Goal: Task Accomplishment & Management: Manage account settings

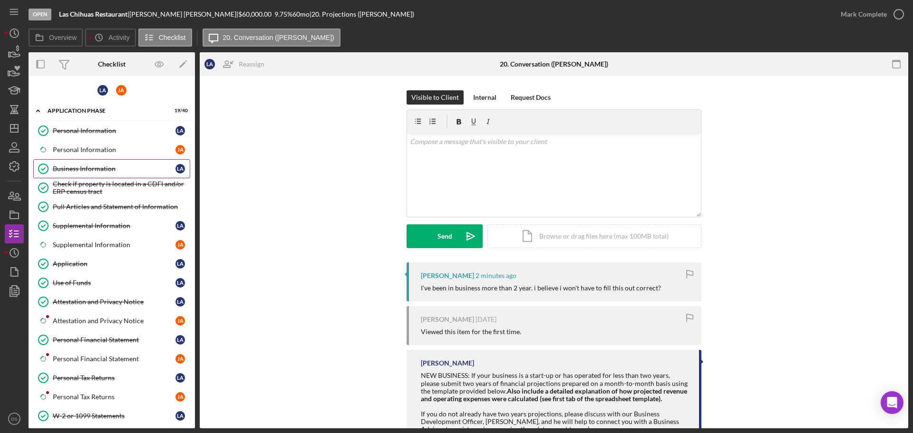
click at [93, 165] on div "Business Information" at bounding box center [114, 169] width 123 height 8
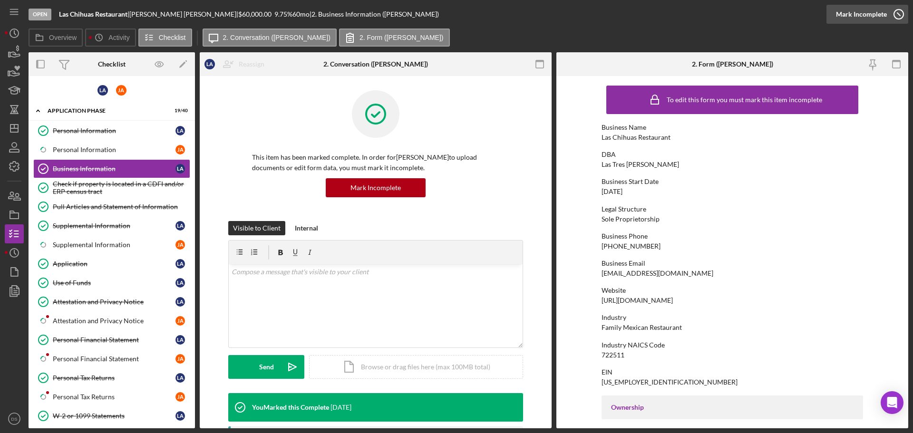
click at [904, 17] on icon "button" at bounding box center [899, 14] width 24 height 24
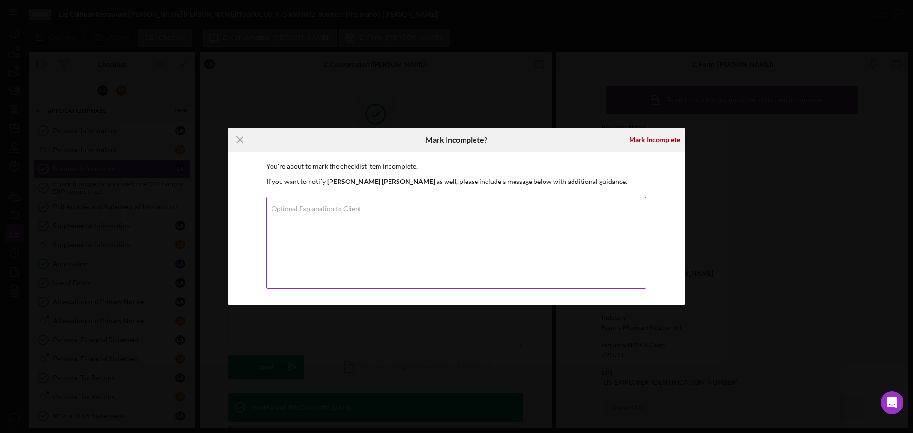
click at [474, 235] on textarea "Optional Explanation to Client" at bounding box center [456, 243] width 380 height 92
type textarea "Please input the correct business start date."
click at [648, 140] on div "Mark Incomplete" at bounding box center [654, 139] width 51 height 19
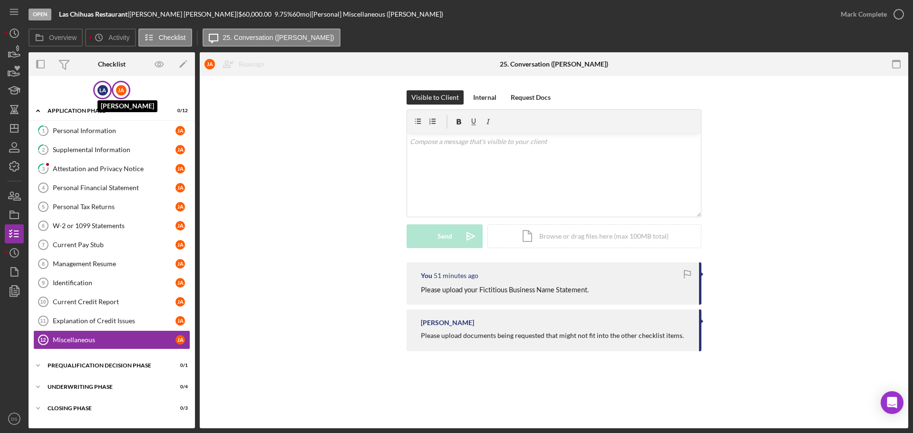
click at [98, 89] on div "L A" at bounding box center [103, 90] width 10 height 10
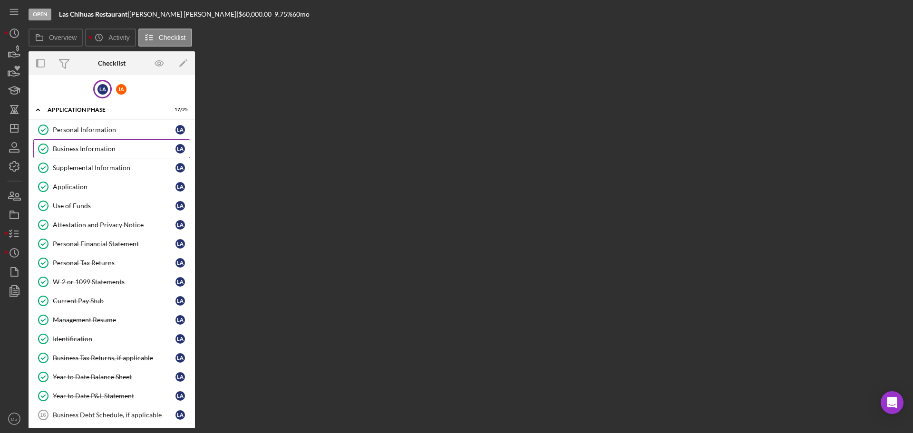
click at [86, 147] on div "Business Information" at bounding box center [114, 149] width 123 height 8
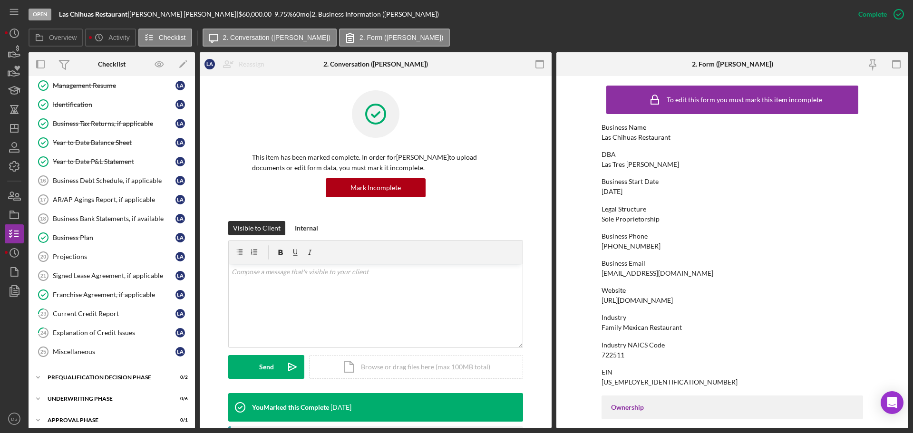
scroll to position [238, 0]
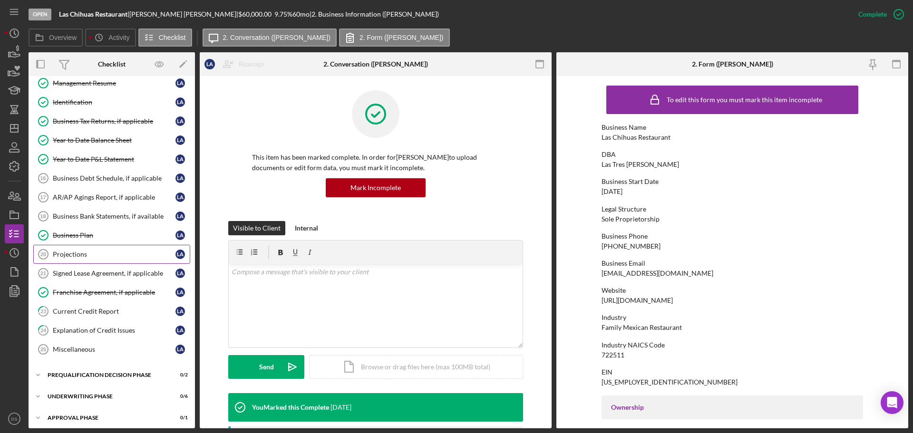
click at [92, 251] on div "Projections" at bounding box center [114, 255] width 123 height 8
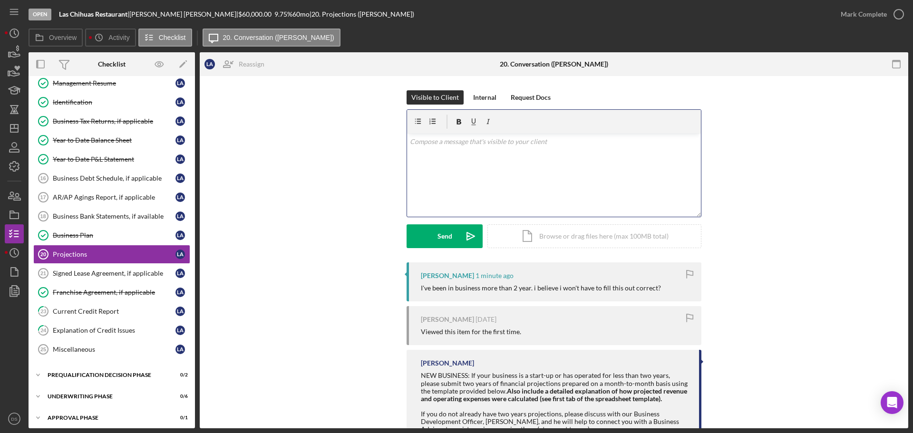
click at [464, 182] on div "v Color teal Color pink Remove color Add row above Add row below Add column bef…" at bounding box center [554, 175] width 294 height 83
drag, startPoint x: 518, startPoint y: 171, endPoint x: 408, endPoint y: 141, distance: 114.9
click at [408, 141] on div "v Color teal Color pink Remove color Add row above Add row below Add column bef…" at bounding box center [554, 175] width 294 height 83
copy div "Hi Liliana, You put your business start Date as August of 2025. if you have bee…"
click at [526, 166] on p "You put your business start Date as August of 2025. if you have been in busines…" at bounding box center [554, 160] width 289 height 21
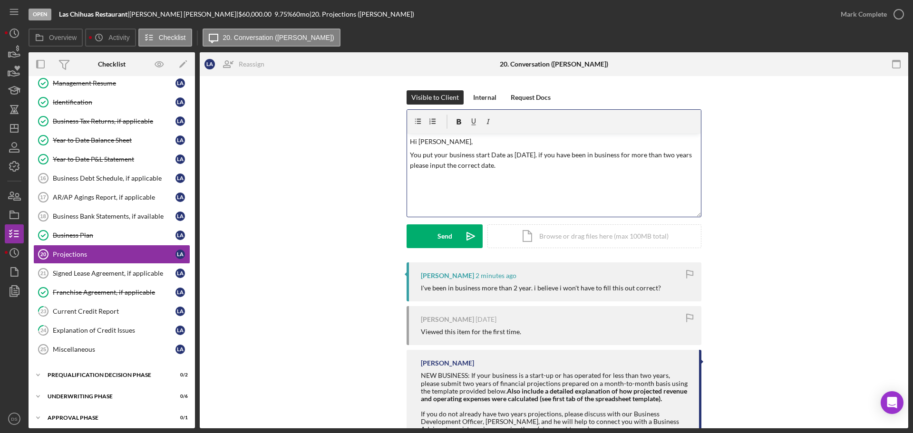
drag, startPoint x: 526, startPoint y: 166, endPoint x: 400, endPoint y: 137, distance: 129.5
click at [400, 137] on div "Visible to Client Internal Request Docs v Color teal Color pink Remove color Ad…" at bounding box center [554, 176] width 680 height 172
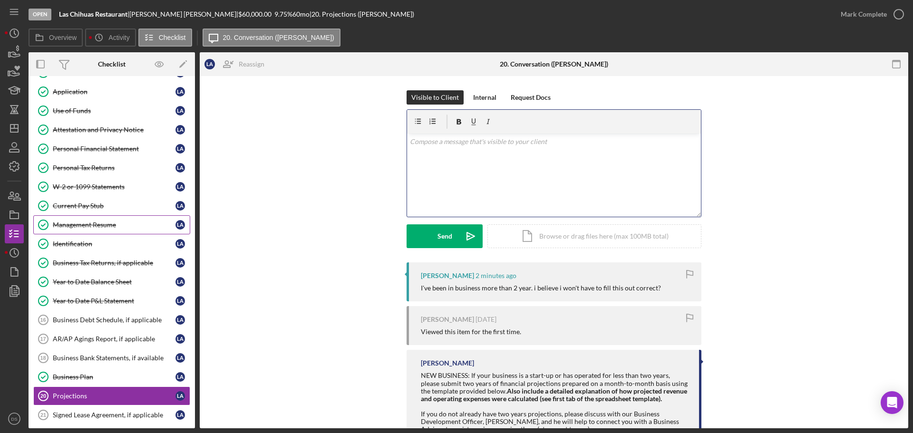
scroll to position [143, 0]
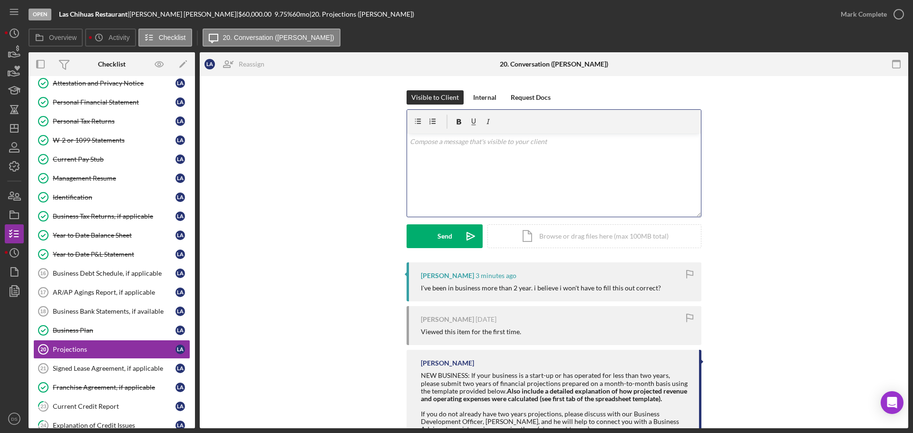
click at [462, 187] on div "v Color teal Color pink Remove color Add row above Add row below Add column bef…" at bounding box center [554, 175] width 294 height 83
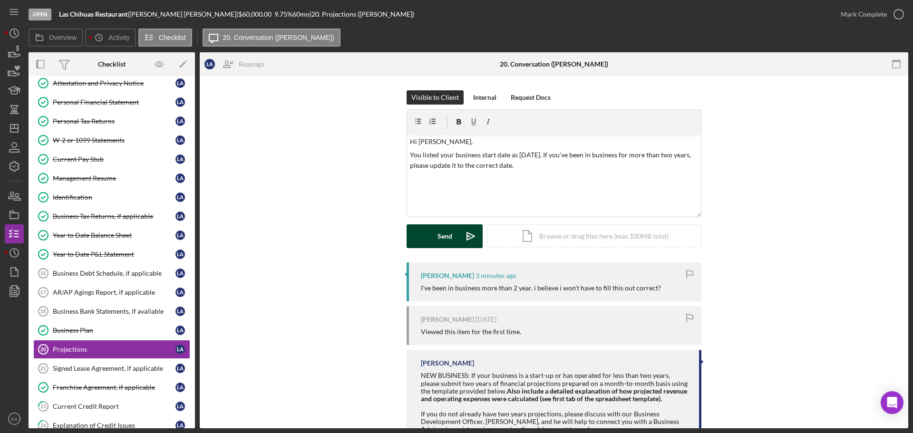
click at [440, 234] on div "Send" at bounding box center [445, 237] width 15 height 24
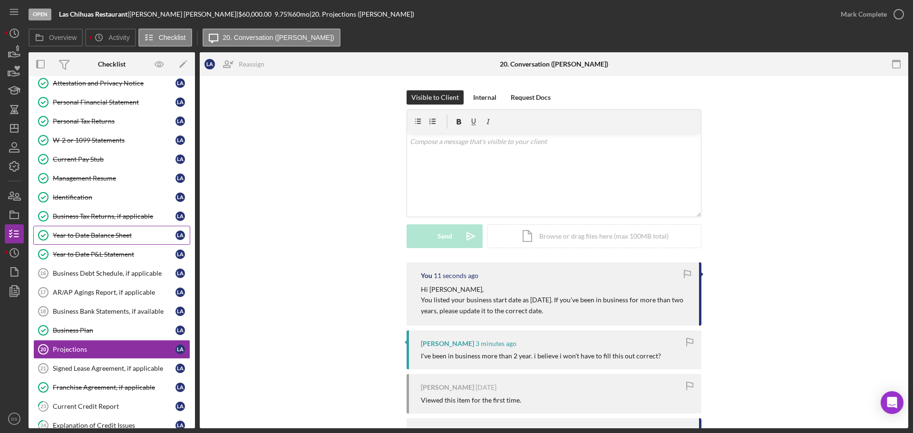
click at [111, 235] on div "Year to Date Balance Sheet" at bounding box center [114, 236] width 123 height 8
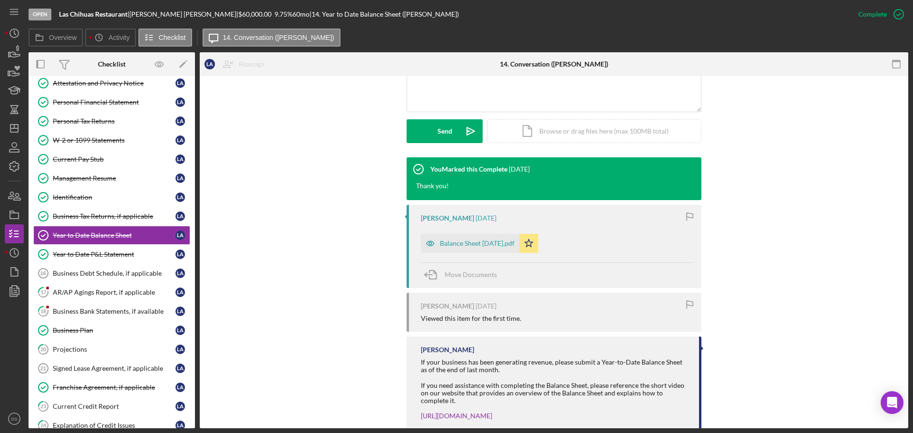
scroll to position [238, 0]
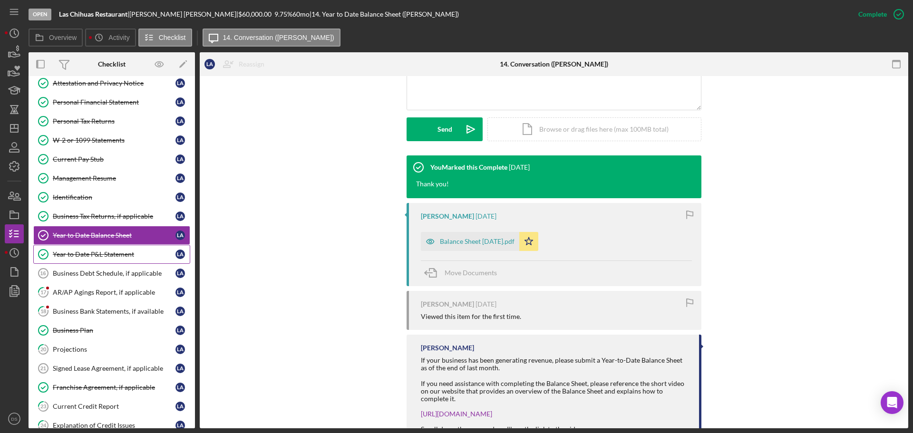
click at [128, 246] on link "Year to Date P&L Statement Year to Date P&L Statement L A" at bounding box center [111, 254] width 157 height 19
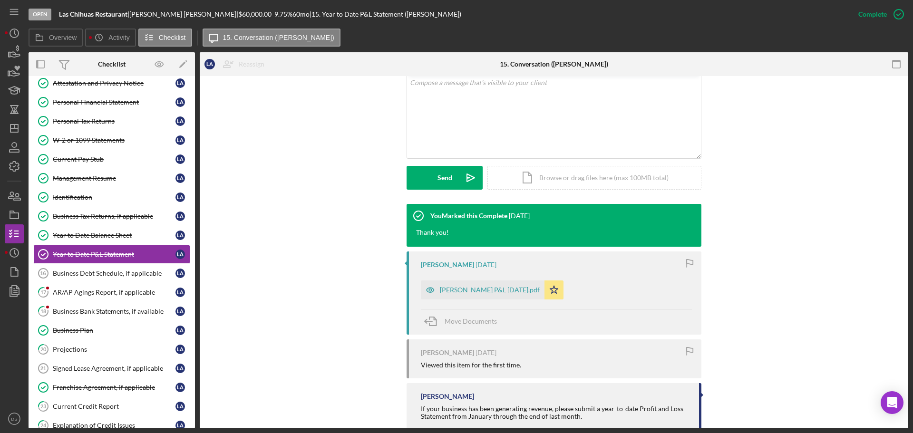
scroll to position [190, 0]
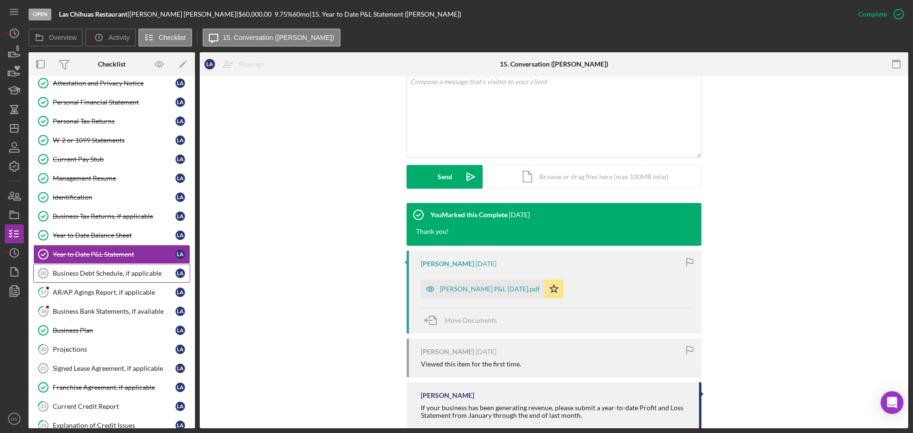
click at [121, 269] on link "Business Debt Schedule, if applicable 16 Business Debt Schedule, if applicable …" at bounding box center [111, 273] width 157 height 19
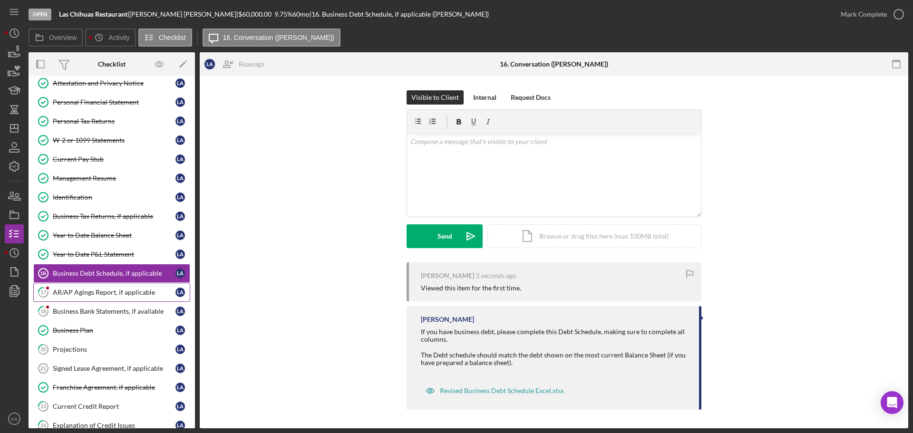
click at [117, 287] on link "17 AR/AP Agings Report, if applicable L A" at bounding box center [111, 292] width 157 height 19
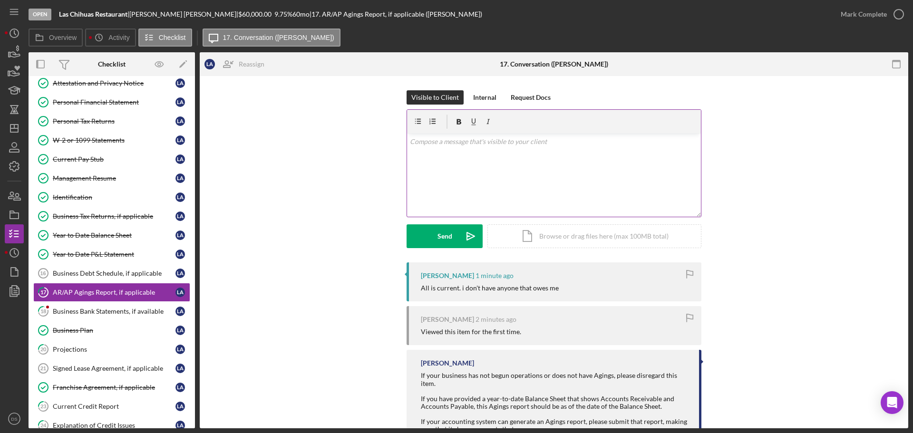
click at [492, 182] on div "v Color teal Color pink Remove color Add row above Add row below Add column bef…" at bounding box center [554, 175] width 294 height 83
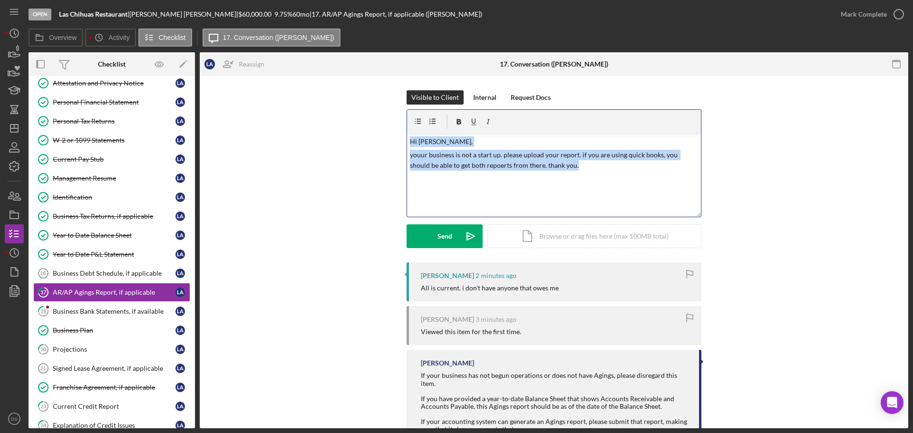
drag, startPoint x: 567, startPoint y: 169, endPoint x: 405, endPoint y: 139, distance: 164.9
click at [405, 139] on div "Visible to Client Internal Request Docs v Color teal Color pink Remove color Ad…" at bounding box center [554, 176] width 680 height 172
copy div "Hi Liliana, youur business is not a start up. please upload your report. if you…"
drag, startPoint x: 98, startPoint y: 343, endPoint x: 104, endPoint y: 342, distance: 5.8
click at [98, 343] on link "20 Projections L A" at bounding box center [111, 349] width 157 height 19
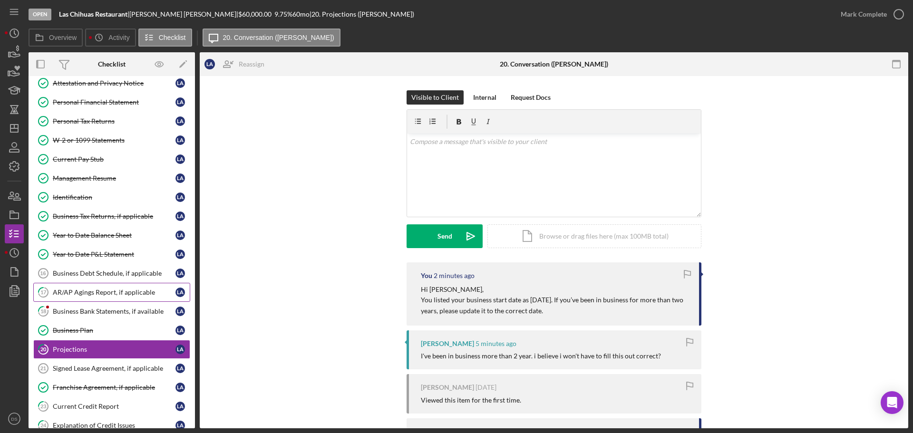
click at [111, 293] on div "AR/AP Agings Report, if applicable" at bounding box center [114, 293] width 123 height 8
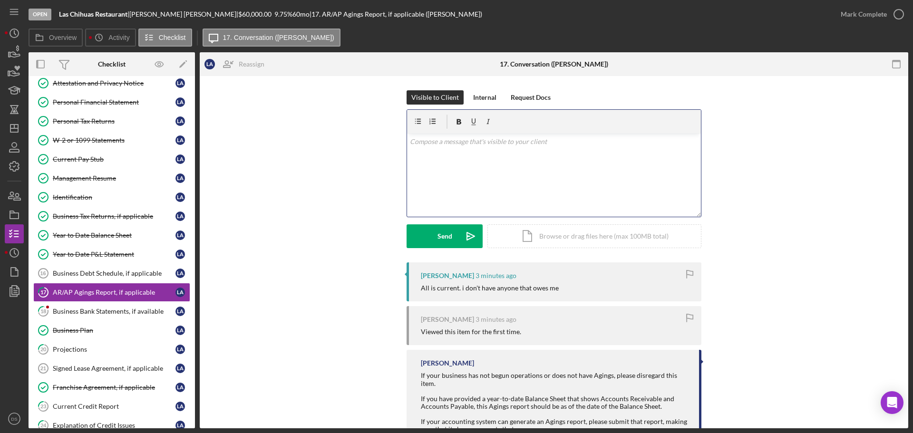
click at [422, 139] on p at bounding box center [554, 142] width 289 height 10
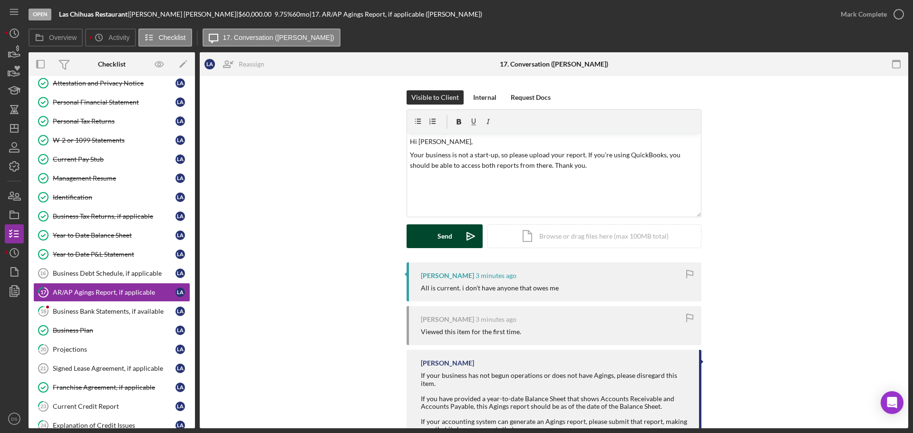
click at [426, 234] on button "Send Icon/icon-invite-send" at bounding box center [445, 237] width 76 height 24
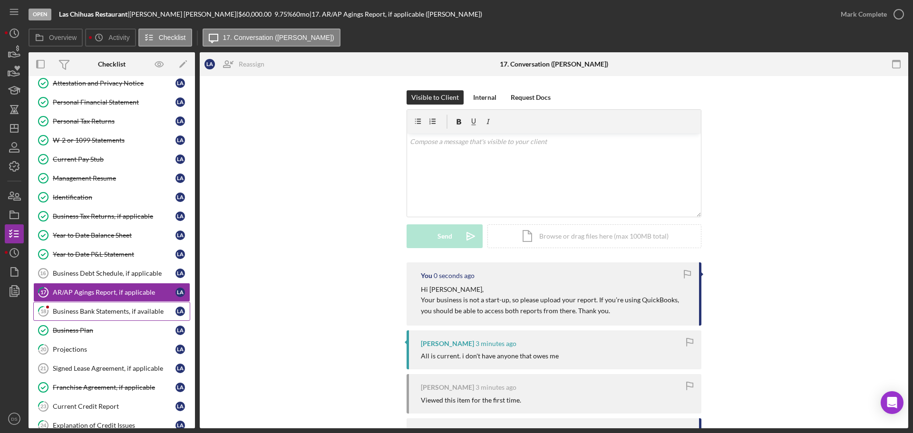
click at [127, 306] on link "18 Business Bank Statements, if available L A" at bounding box center [111, 311] width 157 height 19
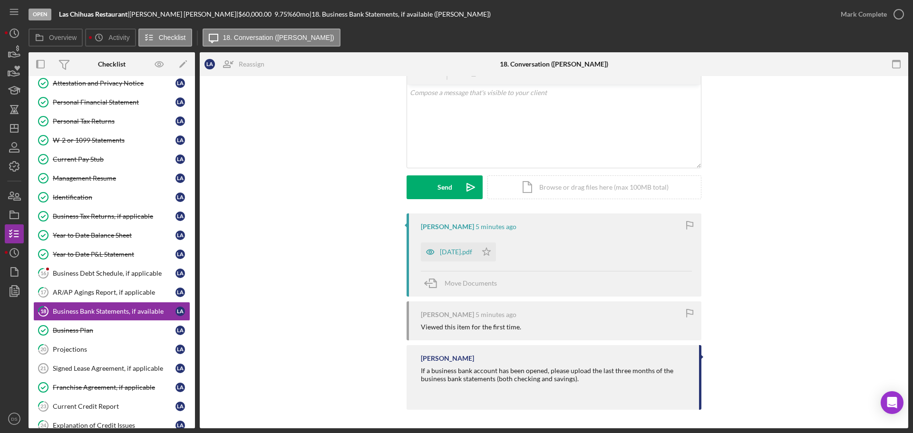
scroll to position [49, 0]
click at [462, 249] on div "July 2025.pdf" at bounding box center [456, 252] width 32 height 8
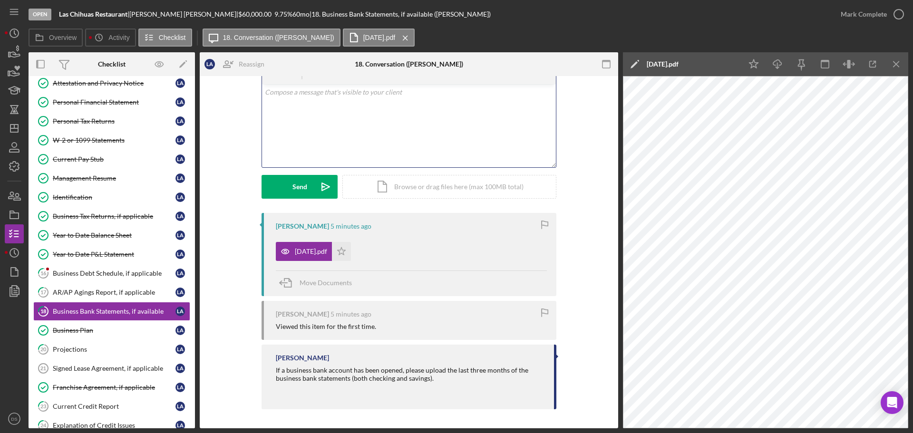
click at [401, 119] on div "v Color teal Color pink Remove color Add row above Add row below Add column bef…" at bounding box center [409, 125] width 294 height 83
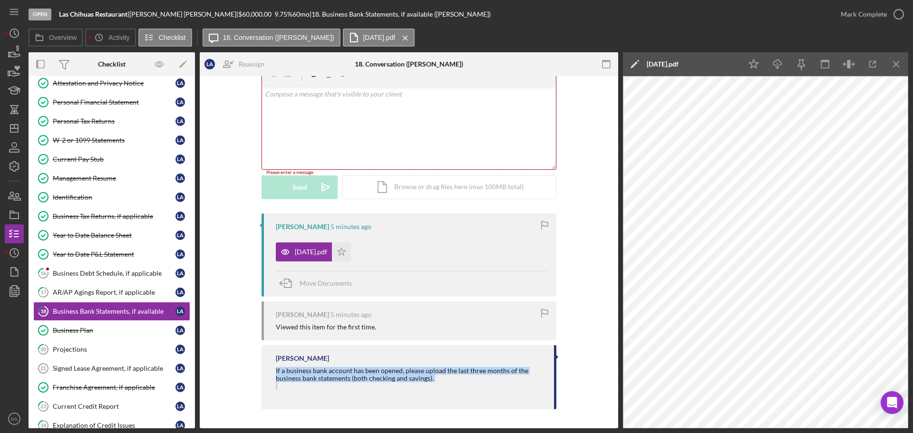
drag, startPoint x: 271, startPoint y: 371, endPoint x: 443, endPoint y: 385, distance: 172.8
click at [443, 385] on div "Domonique Simpson If a business bank account has been opened, please upload the…" at bounding box center [409, 377] width 295 height 64
copy div "If a business bank account has been opened, please upload the last three months…"
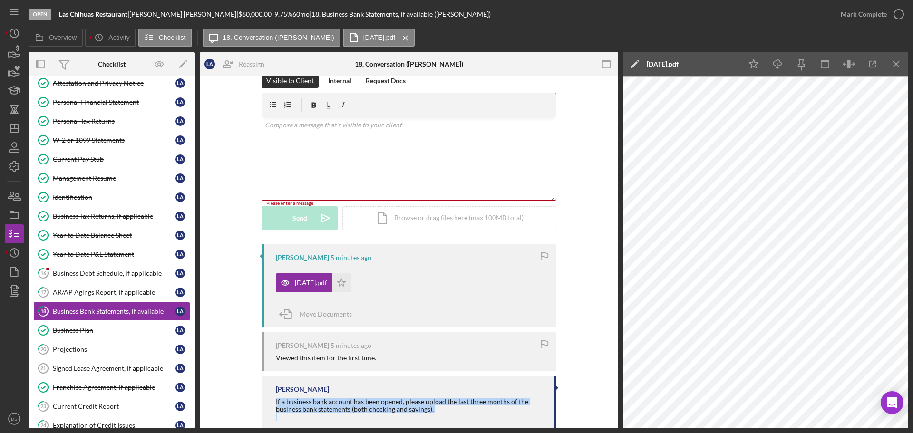
scroll to position [0, 0]
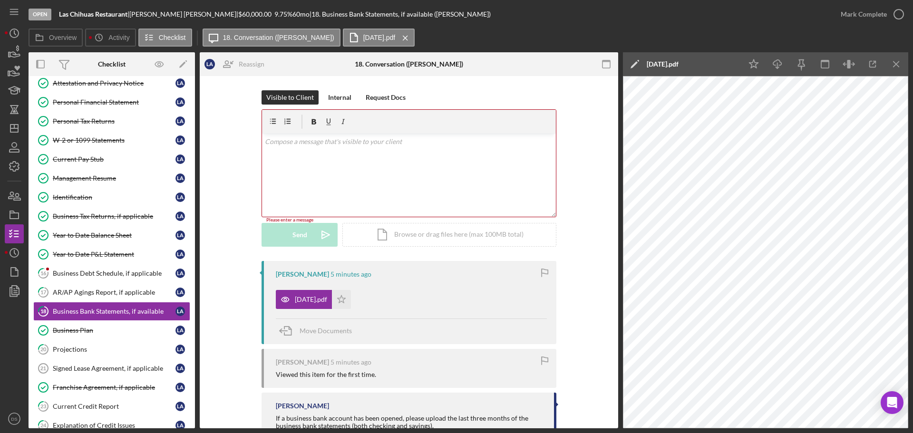
click at [316, 145] on p at bounding box center [409, 142] width 289 height 10
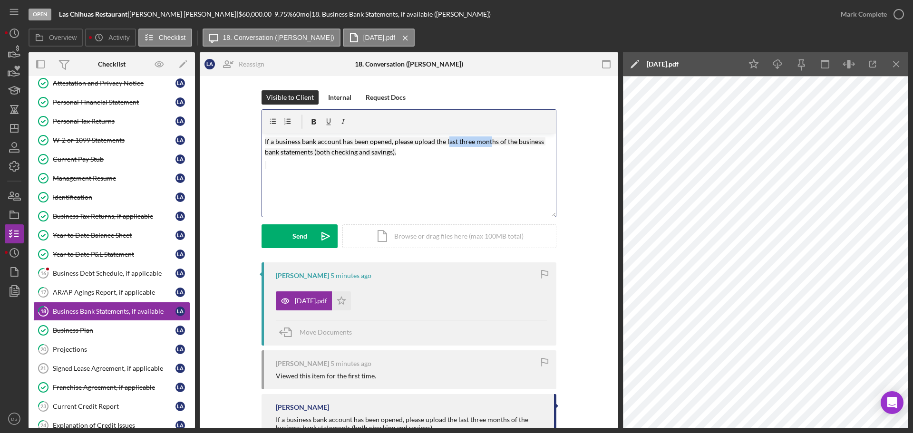
drag, startPoint x: 445, startPoint y: 142, endPoint x: 477, endPoint y: 153, distance: 33.5
click at [489, 144] on mark "If a business bank account has been opened, please upload the last three months…" at bounding box center [405, 146] width 281 height 19
click at [473, 155] on p "If a business bank account has been opened, please upload the last three months…" at bounding box center [409, 147] width 289 height 21
drag, startPoint x: 446, startPoint y: 143, endPoint x: 494, endPoint y: 146, distance: 48.1
click at [494, 146] on p "If a business bank account has been opened, please upload the last three months…" at bounding box center [409, 147] width 289 height 21
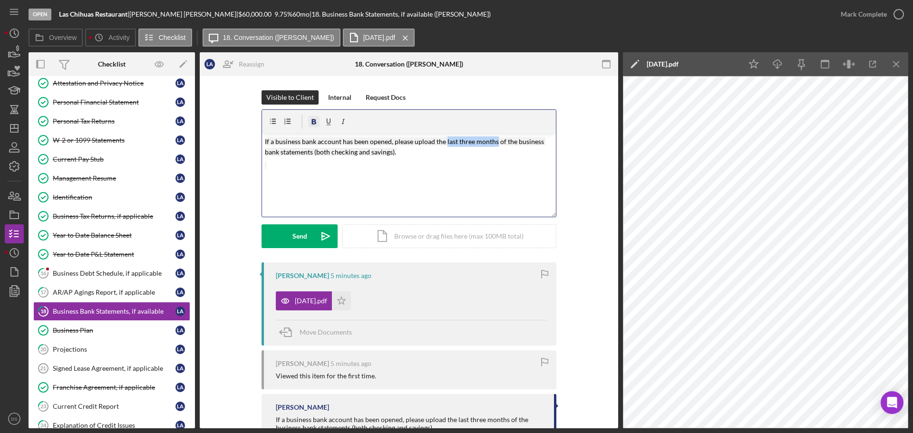
click at [310, 118] on icon "button" at bounding box center [313, 121] width 21 height 21
click at [411, 174] on div "v Color teal Color pink Remove color Add row above Add row below Add column bef…" at bounding box center [409, 175] width 294 height 83
click at [297, 237] on div "Send" at bounding box center [300, 237] width 15 height 24
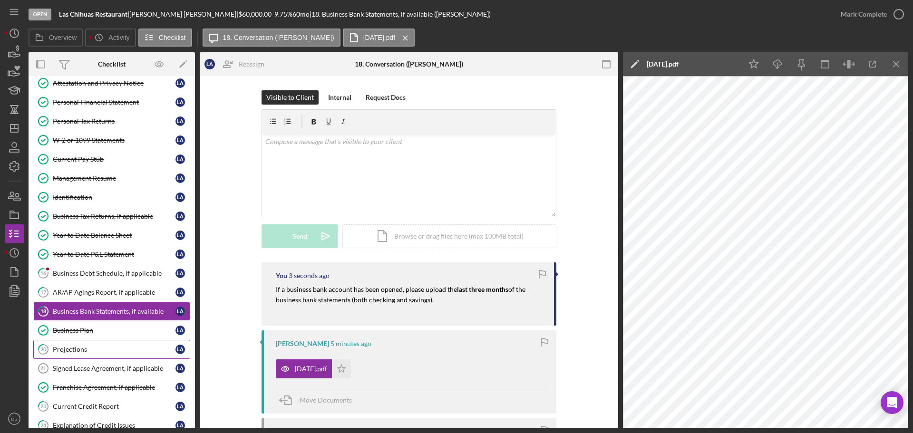
click at [84, 350] on div "Projections" at bounding box center [114, 350] width 123 height 8
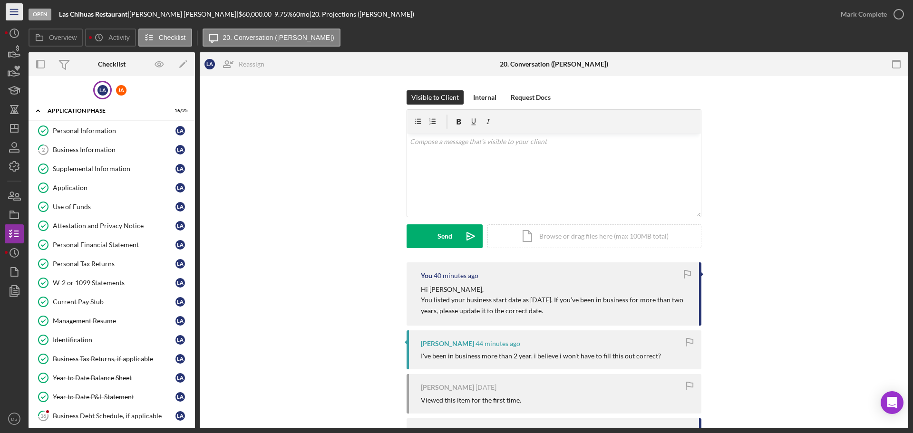
click at [12, 12] on line "button" at bounding box center [14, 12] width 8 height 0
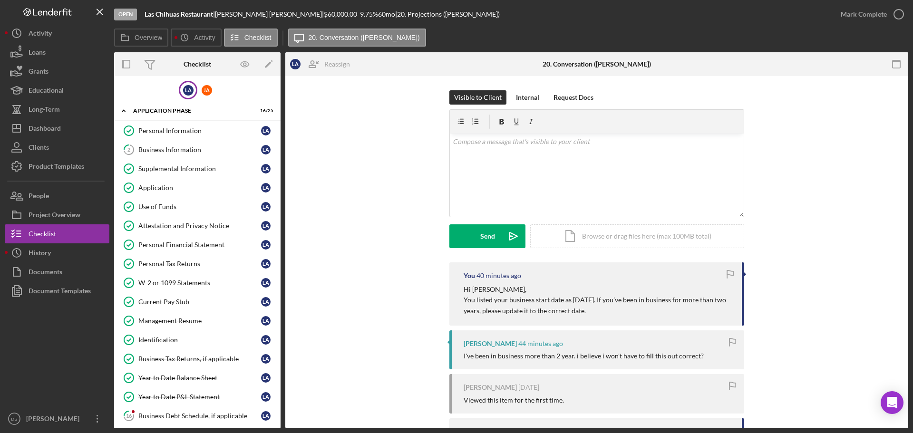
click at [49, 18] on div "Logo-Reversed Created with Sketch. Icon/Menu Close" at bounding box center [57, 12] width 105 height 24
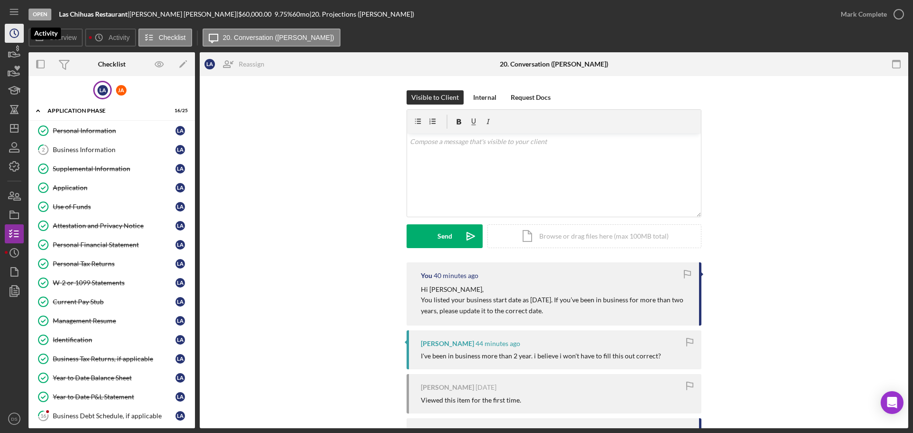
click at [13, 31] on icon "Icon/History" at bounding box center [14, 33] width 24 height 24
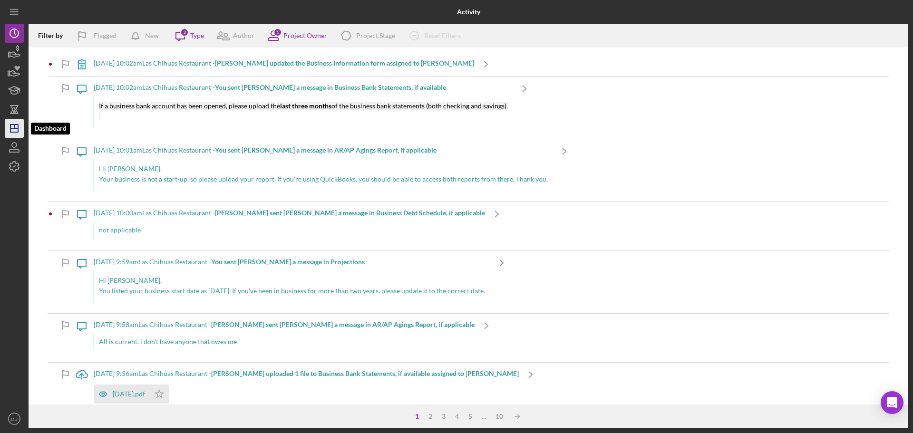
click at [17, 126] on icon "Icon/Dashboard" at bounding box center [14, 129] width 24 height 24
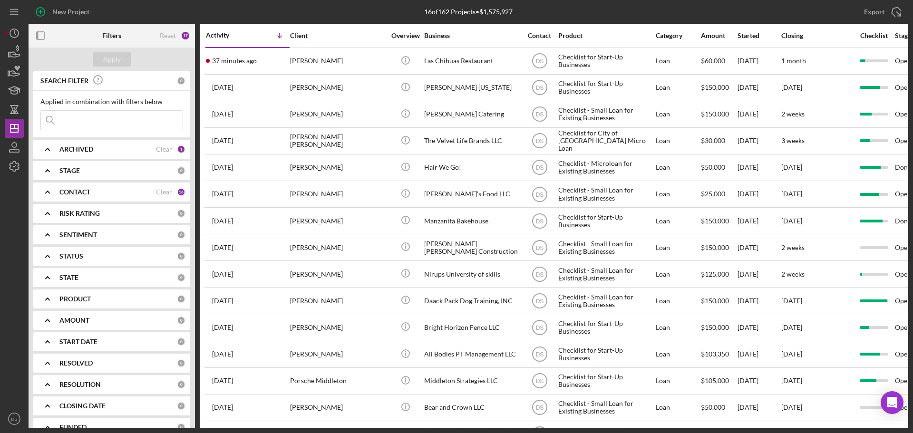
click at [121, 187] on div "CONTACT Clear 16" at bounding box center [122, 192] width 126 height 19
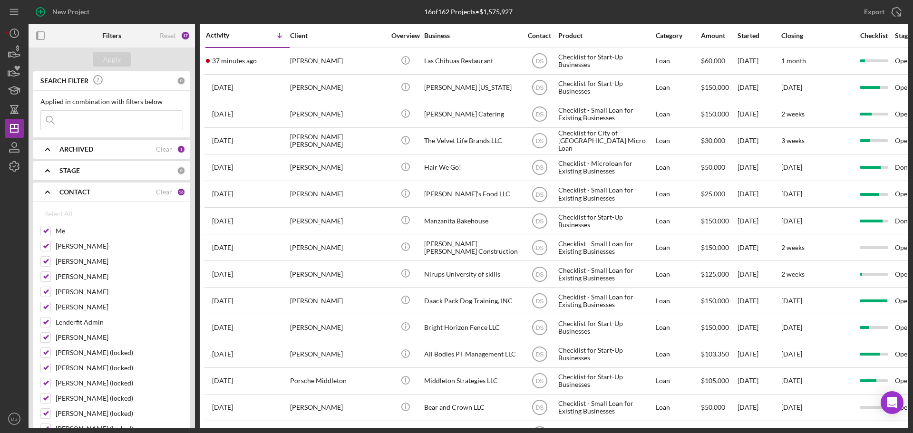
click at [113, 152] on div "ARCHIVED" at bounding box center [107, 150] width 97 height 8
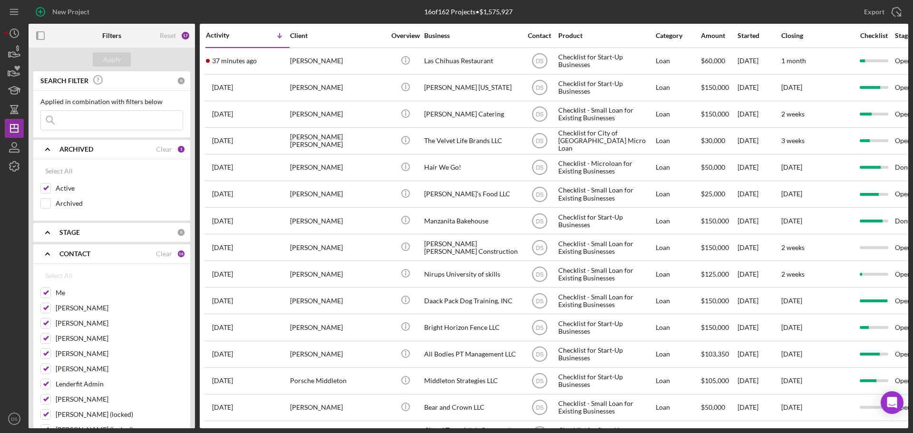
click at [113, 152] on div "ARCHIVED" at bounding box center [107, 150] width 97 height 8
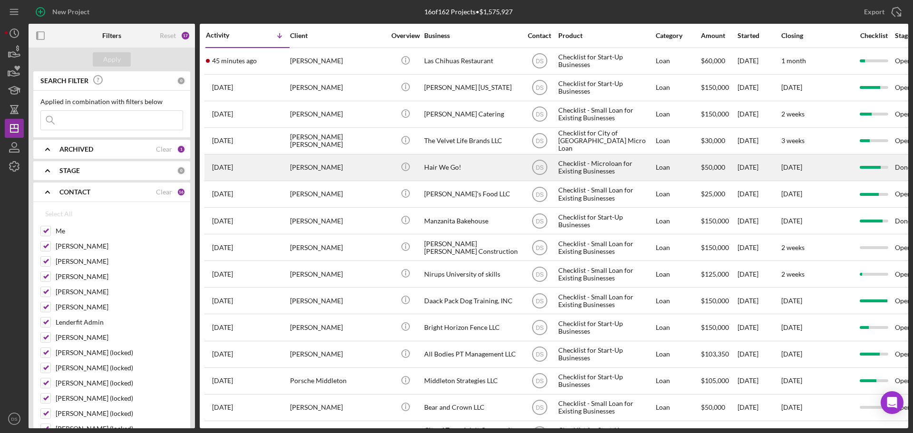
click at [370, 168] on div "Caroline Murphy" at bounding box center [337, 167] width 95 height 25
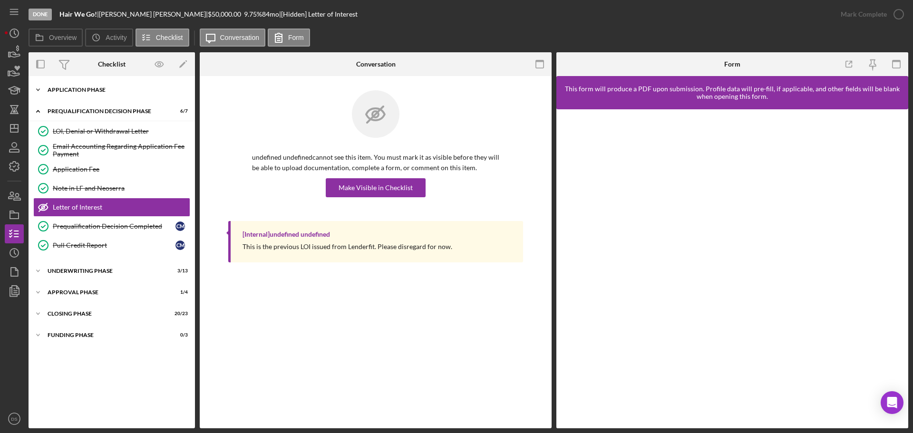
click at [98, 89] on div "Application Phase" at bounding box center [116, 90] width 136 height 6
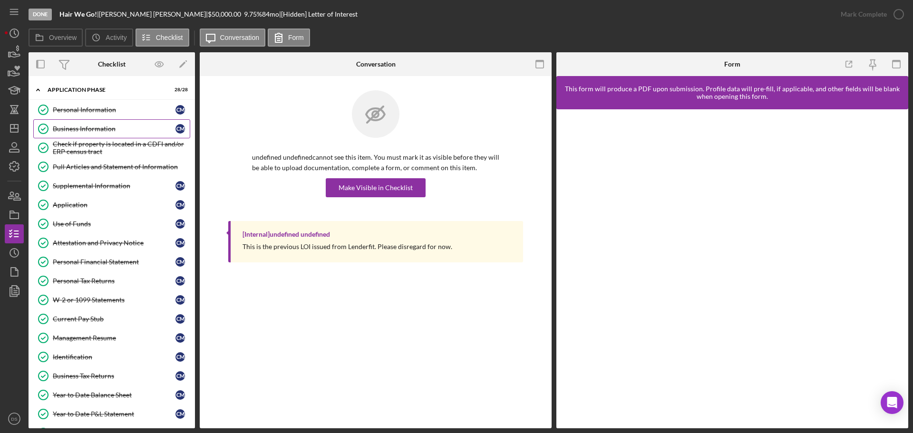
click at [94, 124] on link "Business Information Business Information C M" at bounding box center [111, 128] width 157 height 19
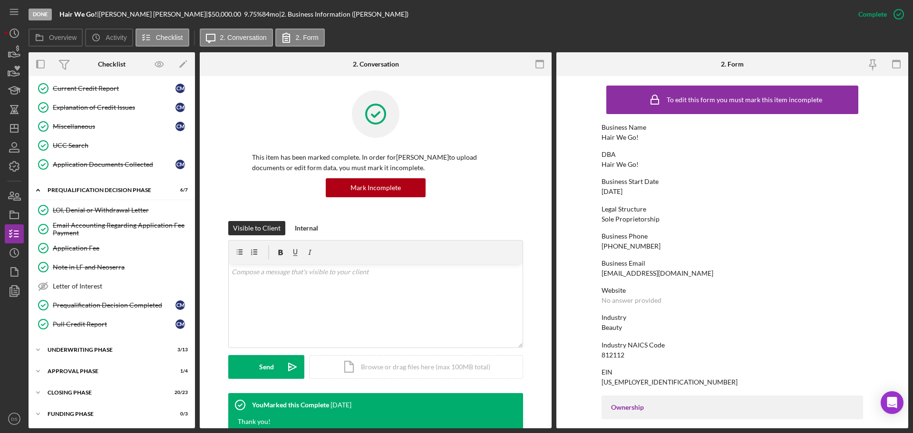
scroll to position [459, 0]
click at [78, 362] on div "Icon/Expander Approval Phase 1 / 4" at bounding box center [112, 371] width 166 height 19
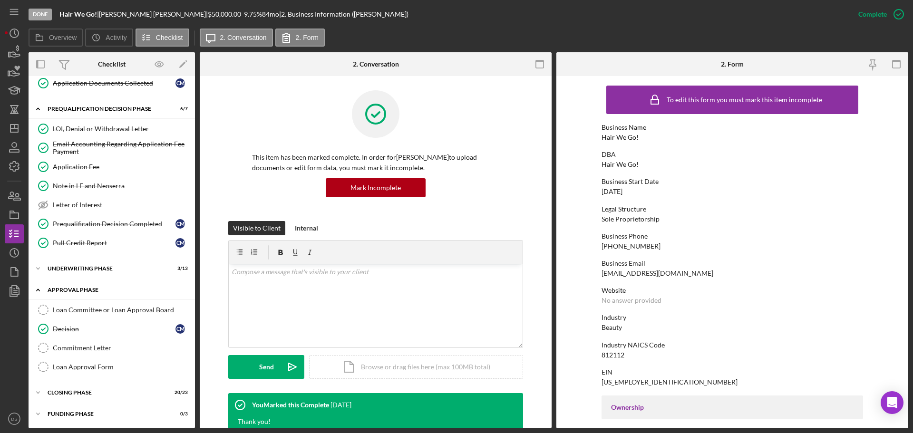
scroll to position [541, 0]
click at [81, 333] on link "Decision Decision C M" at bounding box center [111, 328] width 157 height 19
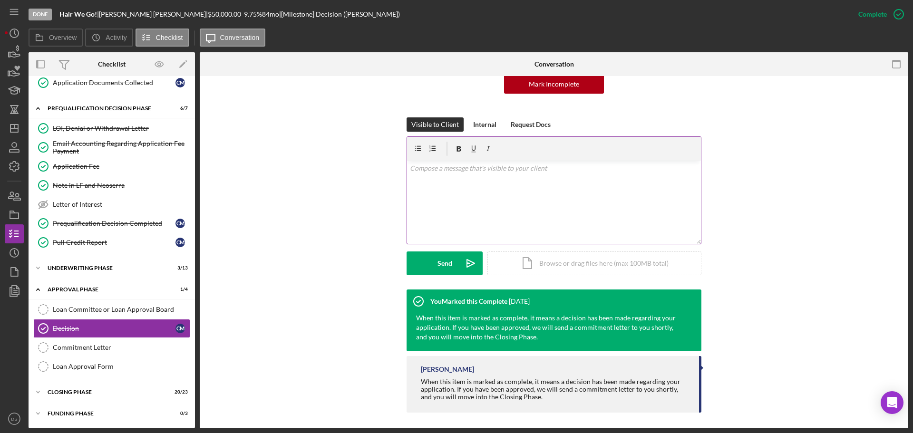
scroll to position [107, 0]
